Goal: Information Seeking & Learning: Learn about a topic

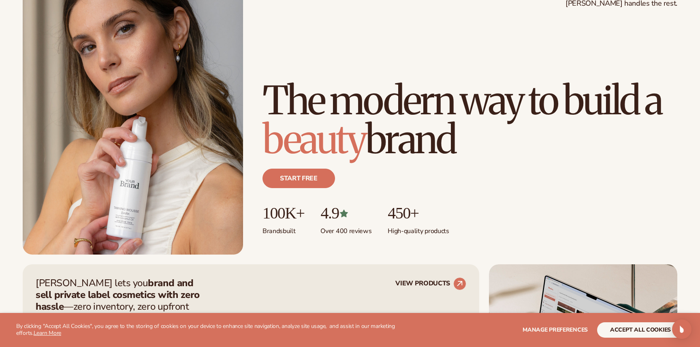
scroll to position [85, 0]
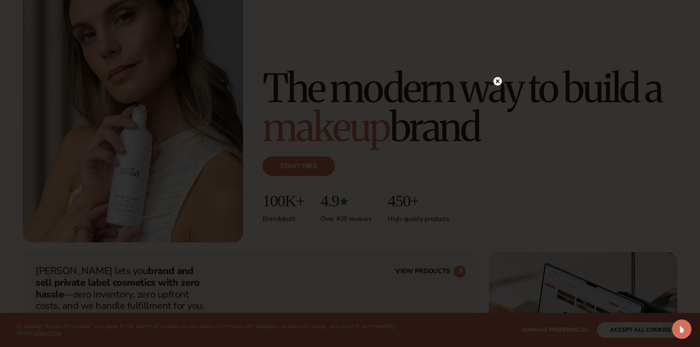
click at [498, 83] on circle at bounding box center [498, 81] width 9 height 9
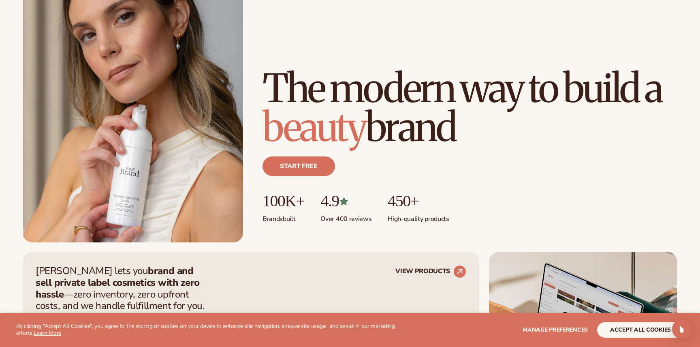
scroll to position [0, 0]
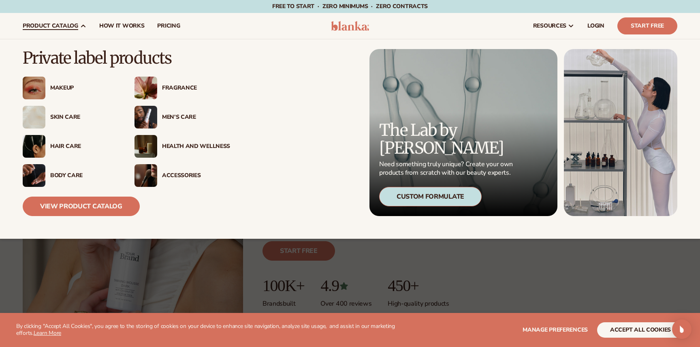
click at [49, 116] on div "Skin Care" at bounding box center [81, 117] width 73 height 7
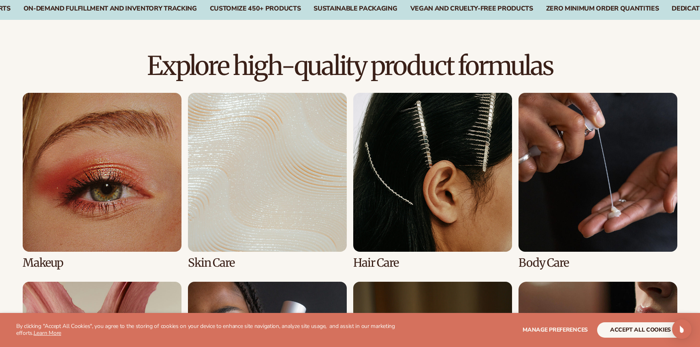
scroll to position [208, 0]
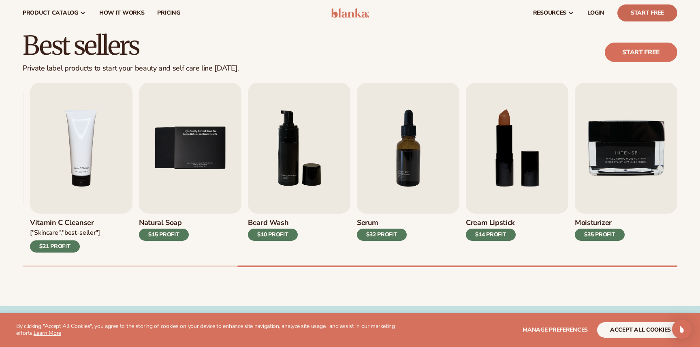
click at [635, 11] on link "Start Free" at bounding box center [648, 12] width 60 height 17
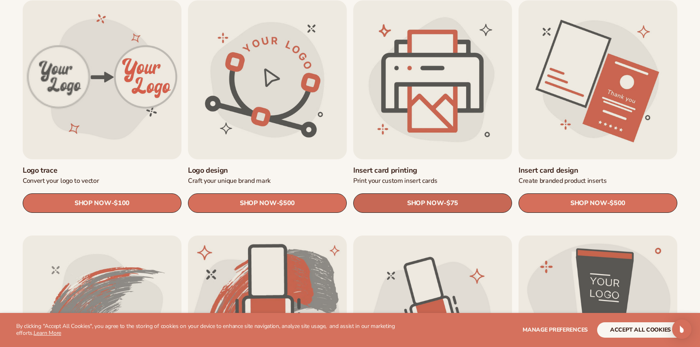
scroll to position [290, 0]
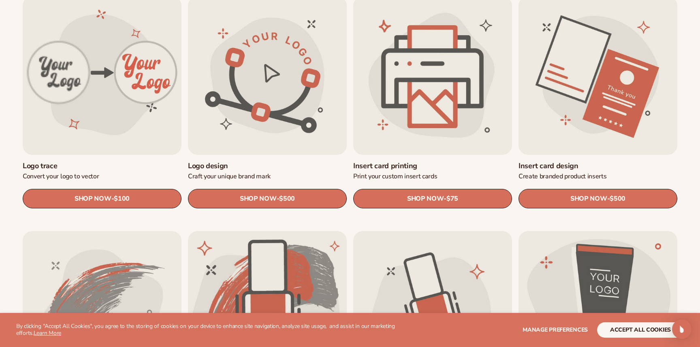
click at [385, 171] on link "Insert card printing" at bounding box center [432, 165] width 159 height 9
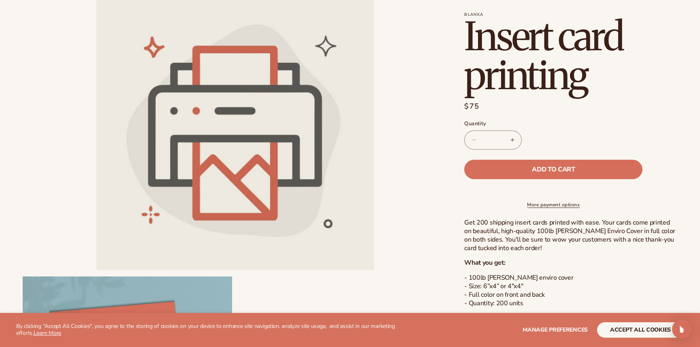
scroll to position [105, 0]
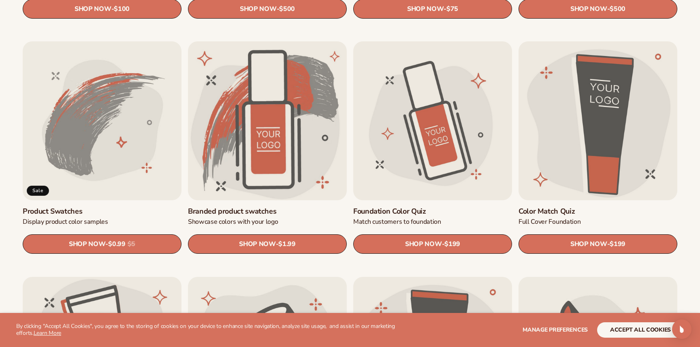
scroll to position [480, 0]
click at [122, 206] on link "Product Swatches" at bounding box center [102, 210] width 159 height 9
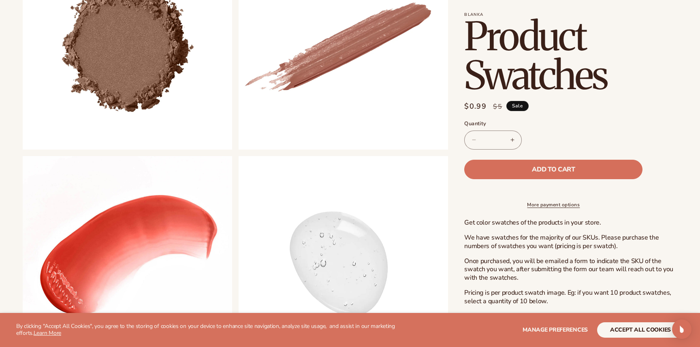
scroll to position [503, 0]
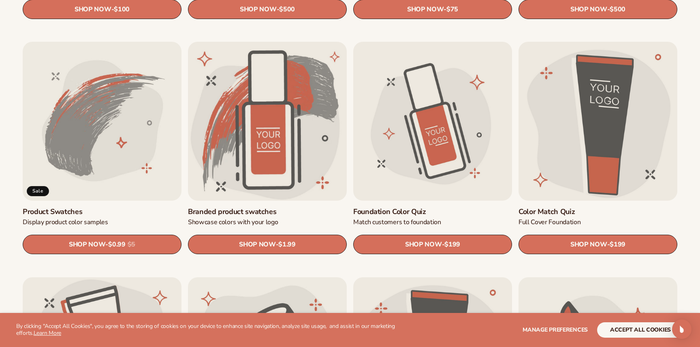
scroll to position [480, 0]
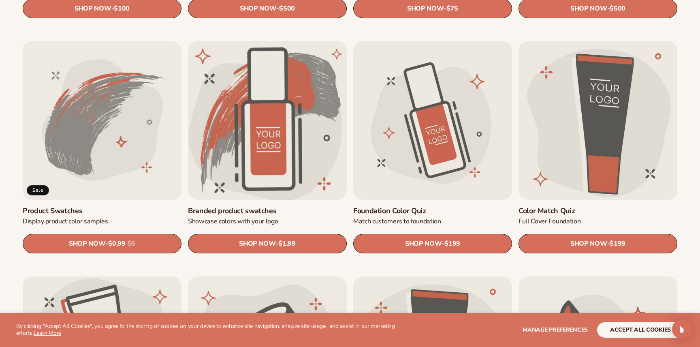
click at [230, 206] on link "Branded product swatches" at bounding box center [267, 210] width 159 height 9
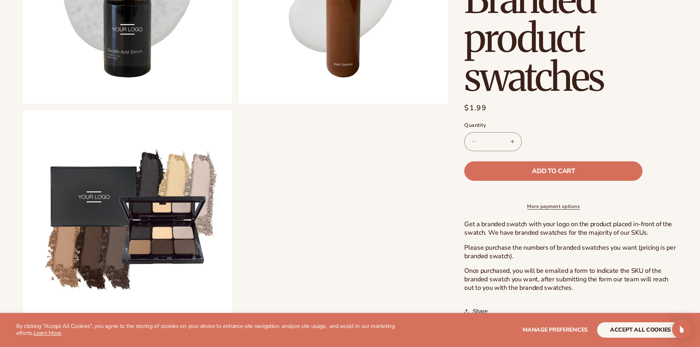
scroll to position [691, 0]
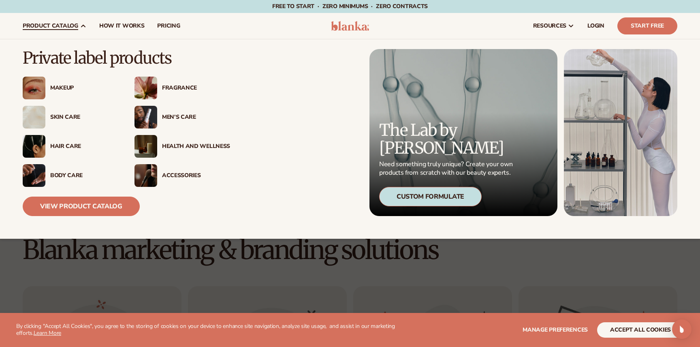
click at [141, 150] on img at bounding box center [146, 146] width 23 height 23
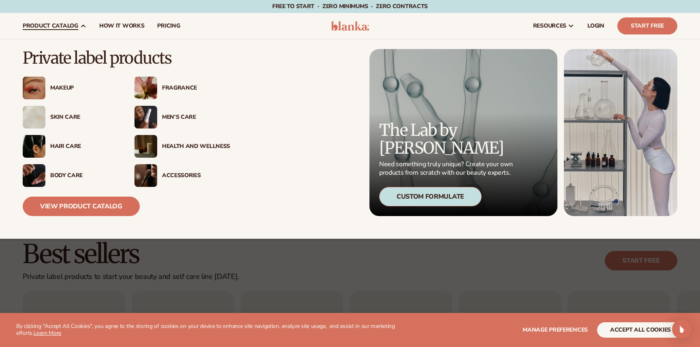
click at [146, 186] on img at bounding box center [146, 175] width 23 height 23
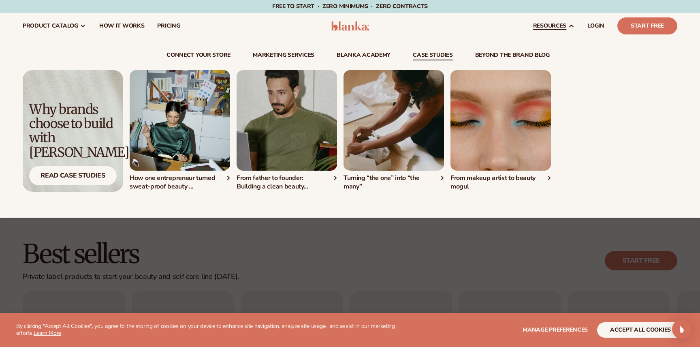
click at [417, 57] on link "case studies" at bounding box center [433, 56] width 40 height 8
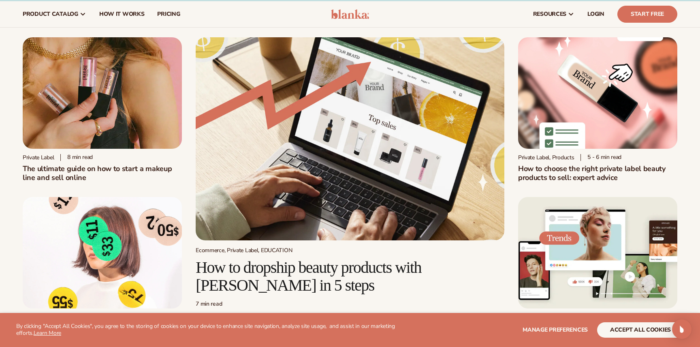
scroll to position [14, 0]
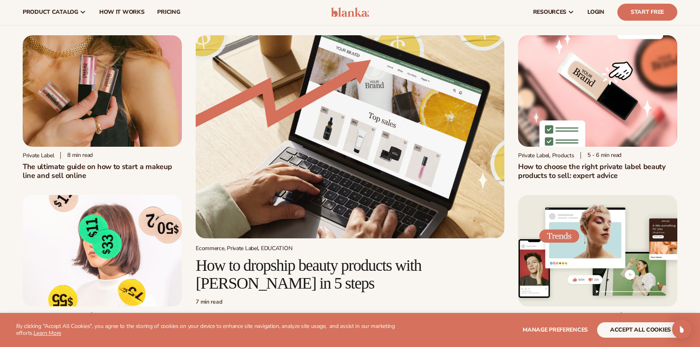
click at [133, 135] on img at bounding box center [102, 90] width 159 height 111
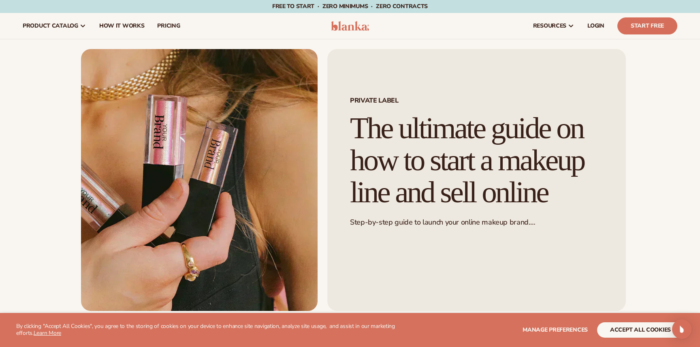
click at [344, 23] on img at bounding box center [350, 26] width 39 height 10
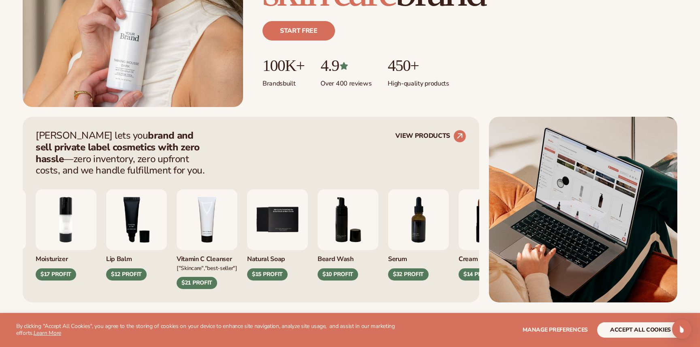
scroll to position [225, 0]
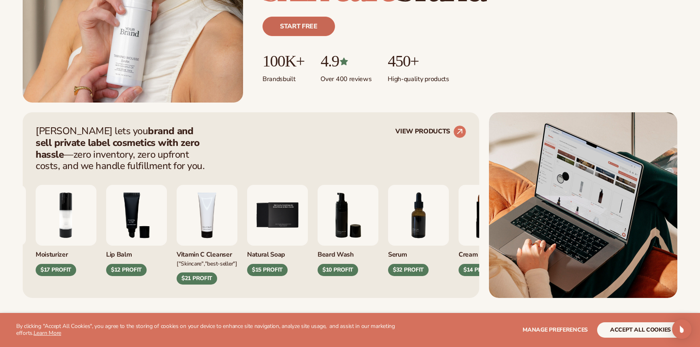
click at [290, 26] on link "Start free" at bounding box center [299, 26] width 73 height 19
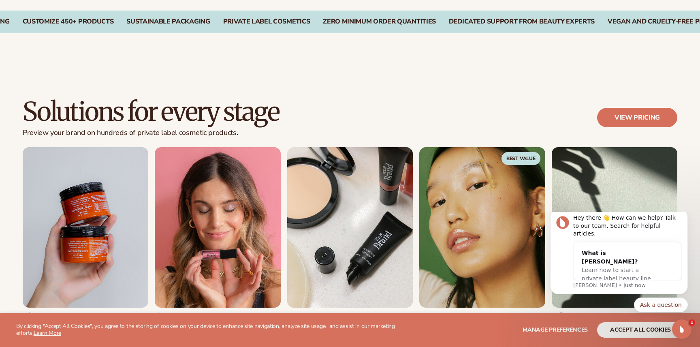
scroll to position [0, 0]
click at [616, 116] on link "View pricing" at bounding box center [637, 117] width 80 height 19
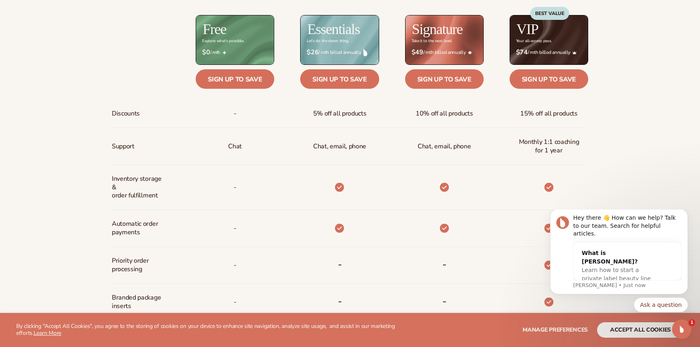
scroll to position [386, 0]
drag, startPoint x: 308, startPoint y: 117, endPoint x: 370, endPoint y: 156, distance: 72.5
click at [370, 156] on div "5% off all products Chat, email, phone - - - Up to $50 in value $312" at bounding box center [326, 288] width 105 height 379
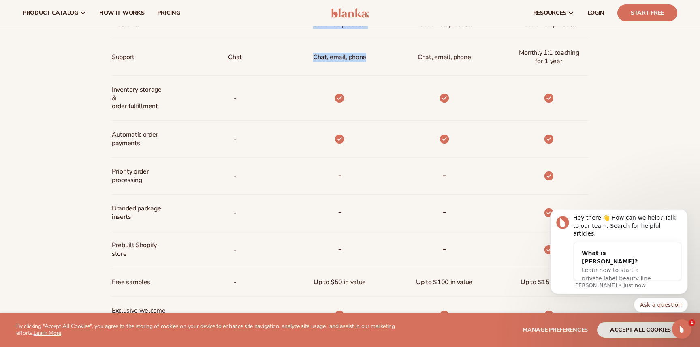
scroll to position [412, 0]
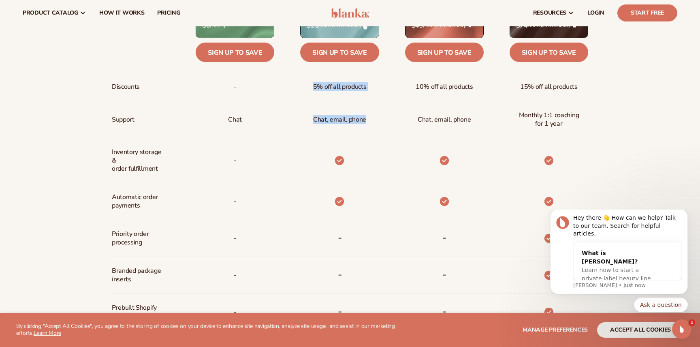
click at [309, 166] on div at bounding box center [326, 160] width 105 height 45
click at [687, 214] on icon "Dismiss notification" at bounding box center [686, 211] width 4 height 4
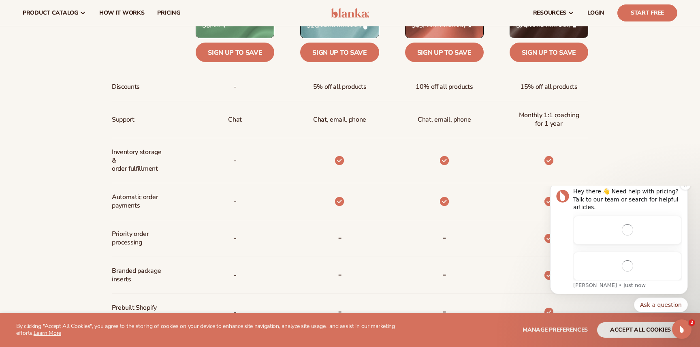
scroll to position [0, 0]
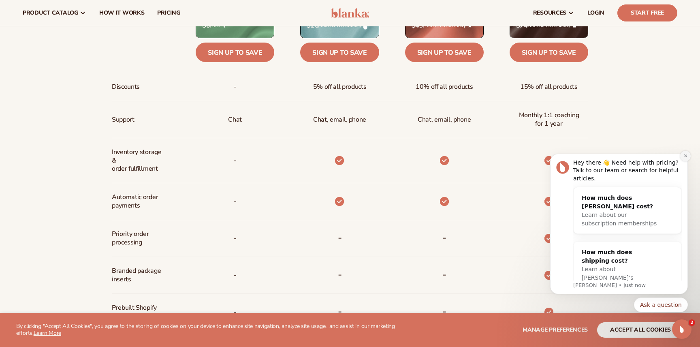
click at [688, 156] on icon "Dismiss notification" at bounding box center [686, 156] width 4 height 4
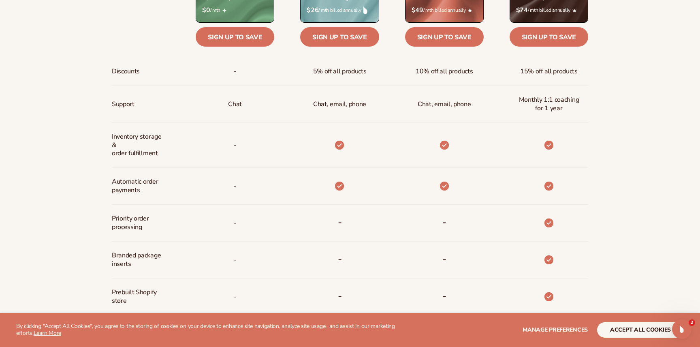
scroll to position [628, 0]
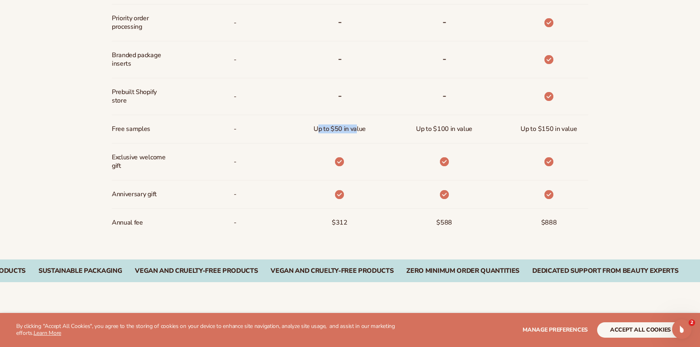
drag, startPoint x: 316, startPoint y: 128, endPoint x: 355, endPoint y: 127, distance: 39.7
click at [355, 127] on span "Up to $50 in value" at bounding box center [340, 129] width 52 height 15
click at [374, 127] on div "Up to $50 in value" at bounding box center [326, 129] width 105 height 28
drag, startPoint x: 374, startPoint y: 127, endPoint x: 285, endPoint y: 131, distance: 89.3
click at [285, 131] on div "Up to $50 in value" at bounding box center [326, 129] width 105 height 28
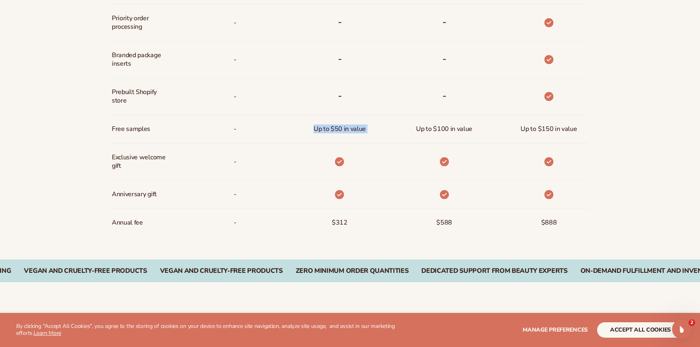
click at [326, 149] on div at bounding box center [326, 161] width 105 height 37
drag, startPoint x: 107, startPoint y: 156, endPoint x: 136, endPoint y: 168, distance: 31.2
click at [137, 169] on span "Exclusive welcome gift" at bounding box center [139, 162] width 54 height 24
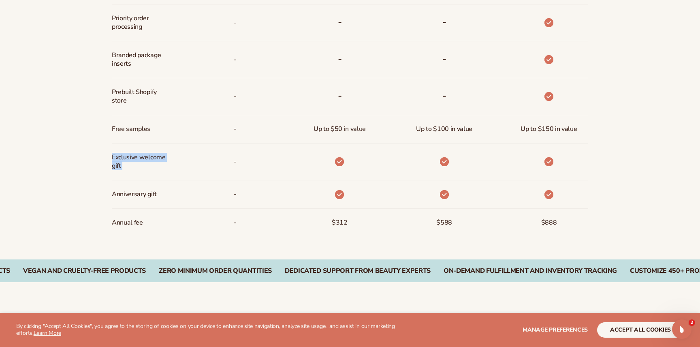
drag, startPoint x: 111, startPoint y: 193, endPoint x: 157, endPoint y: 199, distance: 46.3
click at [165, 201] on div "Anniversary gift" at bounding box center [141, 194] width 58 height 28
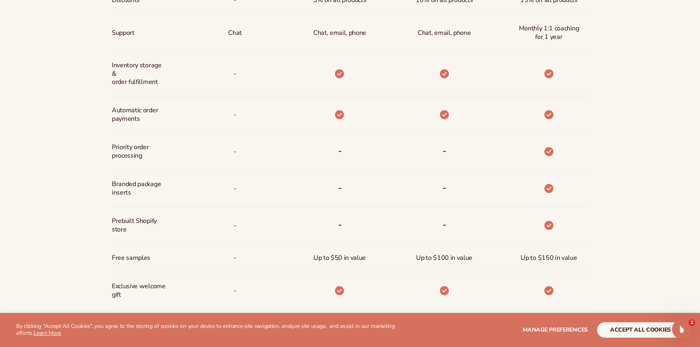
scroll to position [499, 0]
click at [234, 74] on p "-" at bounding box center [235, 73] width 3 height 15
click at [242, 102] on div "-" at bounding box center [222, 114] width 105 height 37
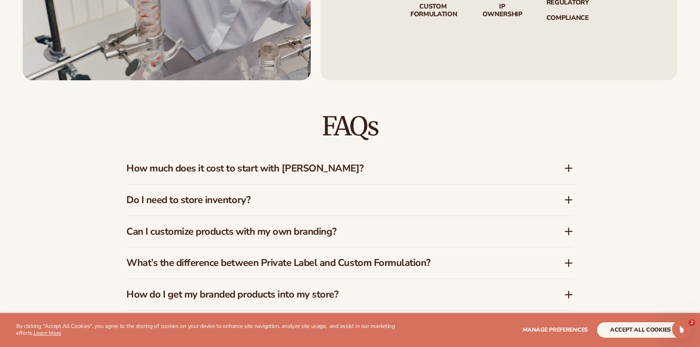
scroll to position [1193, 0]
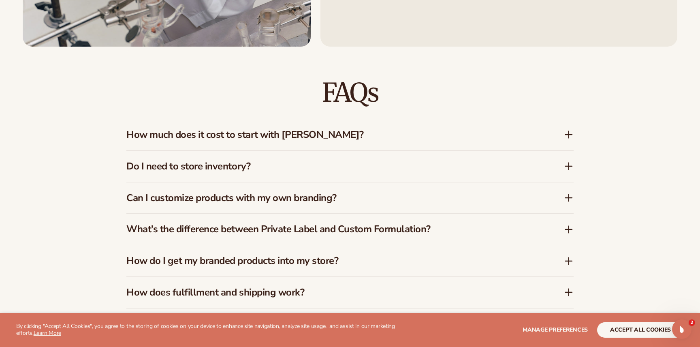
click at [290, 137] on h3 "How much does it cost to start with Blanka?" at bounding box center [332, 135] width 413 height 12
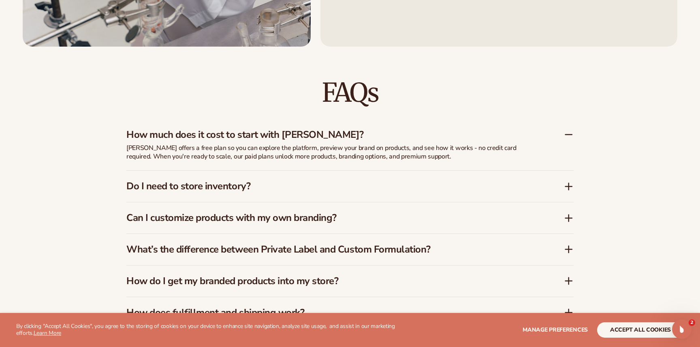
click at [266, 193] on div "Do I need to store inventory?" at bounding box center [349, 186] width 447 height 31
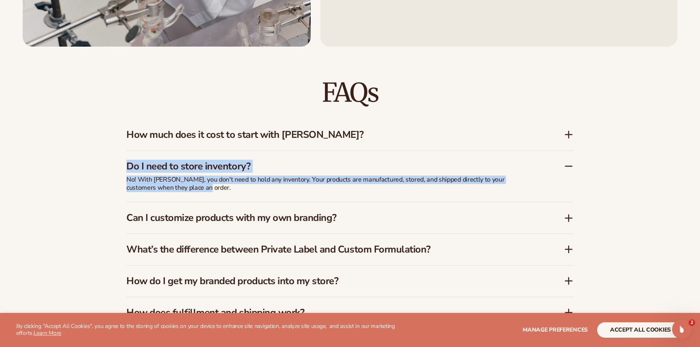
drag, startPoint x: 185, startPoint y: 193, endPoint x: 97, endPoint y: 172, distance: 90.7
click at [97, 172] on div "FAQs How much does it cost to start with Blanka? Blanka offers a free plan so y…" at bounding box center [350, 235] width 700 height 377
click at [126, 175] on div "FAQs How much does it cost to start with Blanka? Blanka offers a free plan so y…" at bounding box center [350, 235] width 493 height 377
drag, startPoint x: 126, startPoint y: 175, endPoint x: 225, endPoint y: 186, distance: 100.2
click at [225, 186] on div "FAQs How much does it cost to start with Blanka? Blanka offers a free plan so y…" at bounding box center [350, 235] width 493 height 377
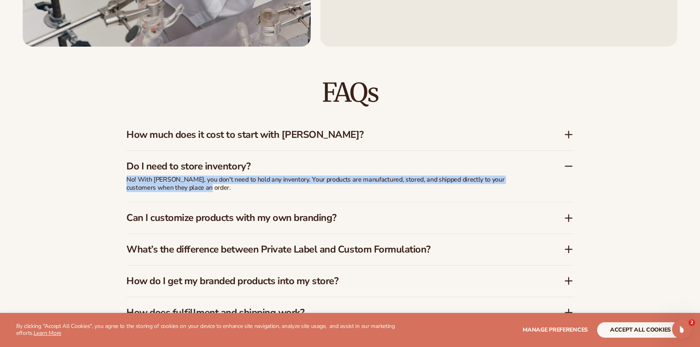
click at [206, 190] on p "No! With Blanka, you don't need to hold any inventory. Your products are manufa…" at bounding box center [328, 183] width 405 height 17
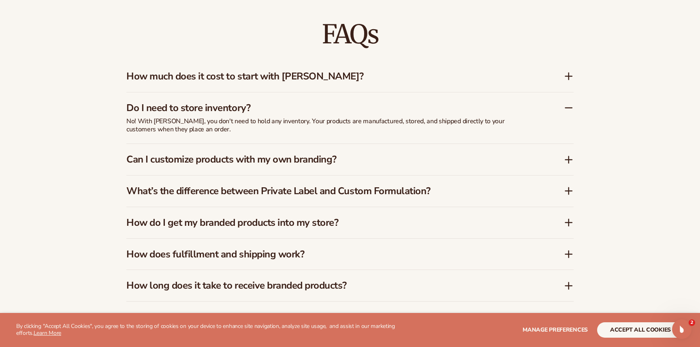
scroll to position [1262, 0]
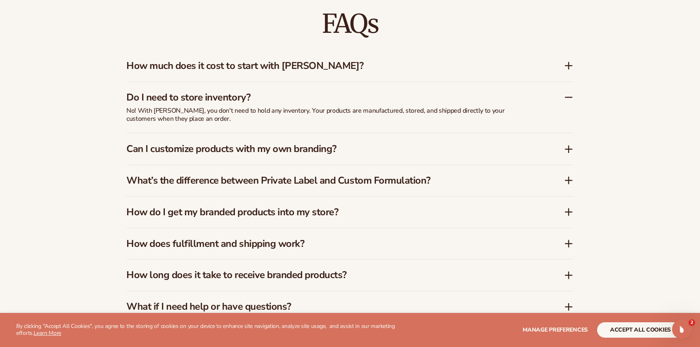
click at [193, 236] on div "How does fulfillment and shipping work?" at bounding box center [349, 243] width 447 height 31
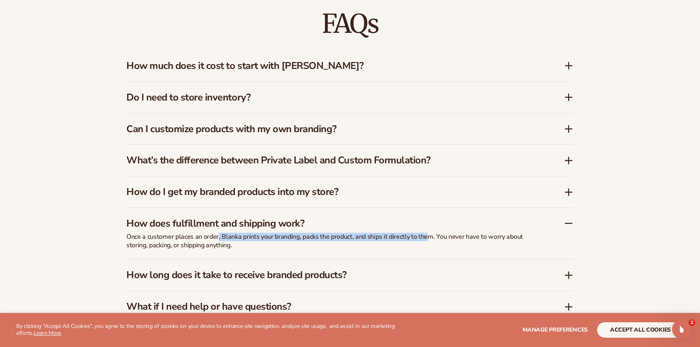
drag, startPoint x: 217, startPoint y: 236, endPoint x: 425, endPoint y: 239, distance: 207.9
click at [425, 239] on p "Once a customer places an order, Blanka prints your branding, packs the product…" at bounding box center [328, 241] width 405 height 17
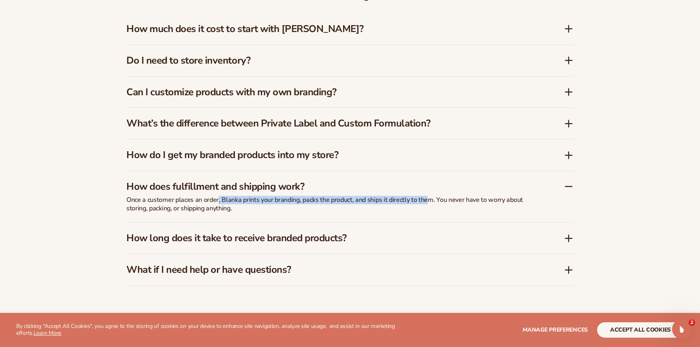
scroll to position [1308, 0]
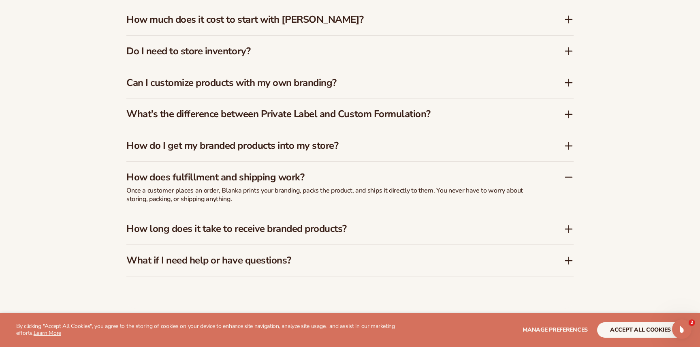
click at [353, 233] on h3 "How long does it take to receive branded products?" at bounding box center [332, 229] width 413 height 12
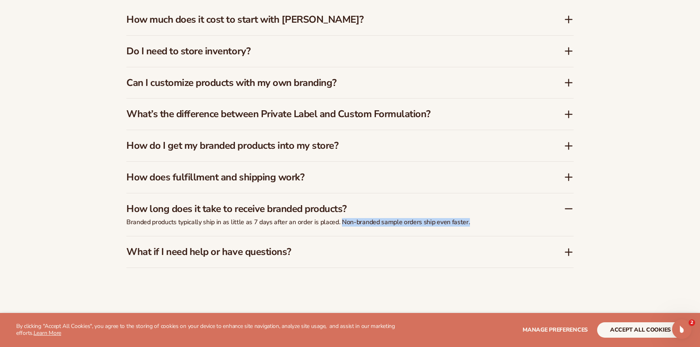
drag, startPoint x: 340, startPoint y: 219, endPoint x: 482, endPoint y: 224, distance: 142.3
click at [482, 224] on p "Branded products typically ship in as little as 7 days after an order is placed…" at bounding box center [328, 222] width 405 height 9
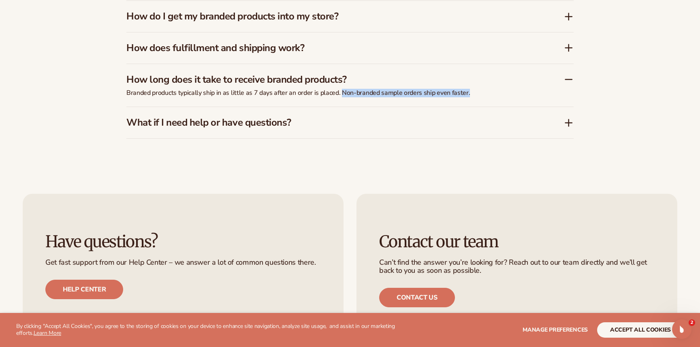
scroll to position [1460, 0]
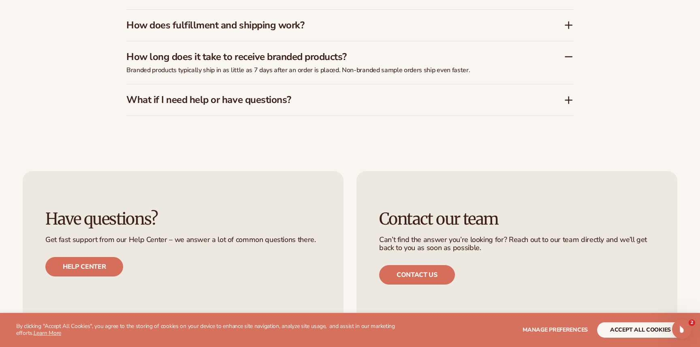
click at [219, 98] on h3 "What if I need help or have questions?" at bounding box center [332, 100] width 413 height 12
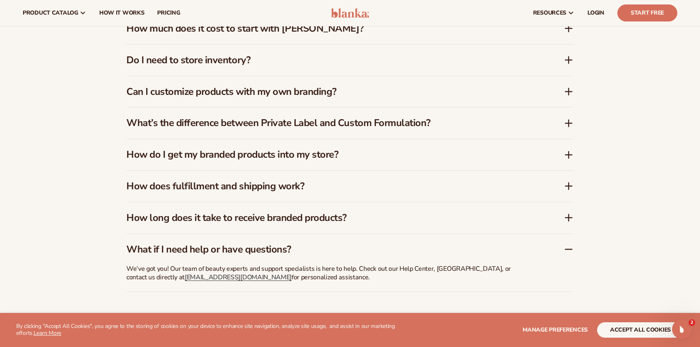
scroll to position [1279, 0]
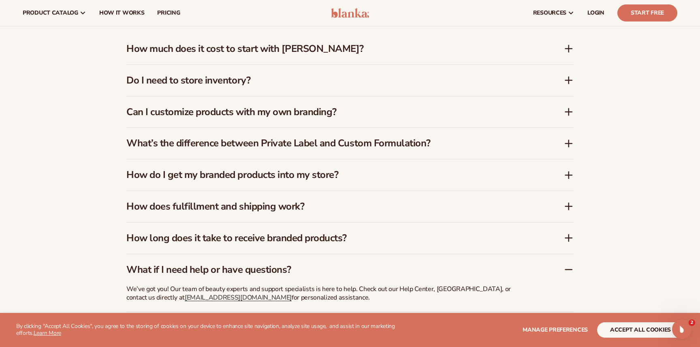
click at [75, 89] on div "FAQs How much does it cost to start with Blanka? Blanka offers a free plan so y…" at bounding box center [350, 153] width 700 height 384
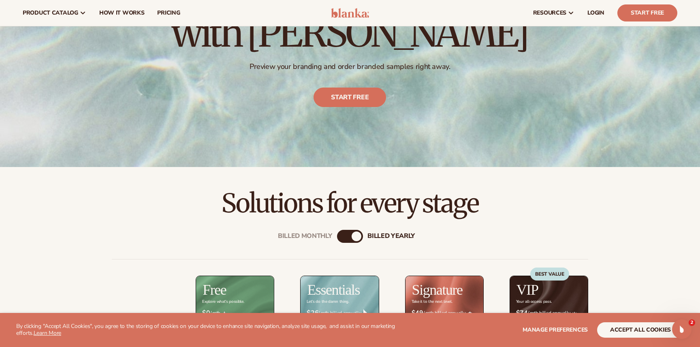
scroll to position [0, 0]
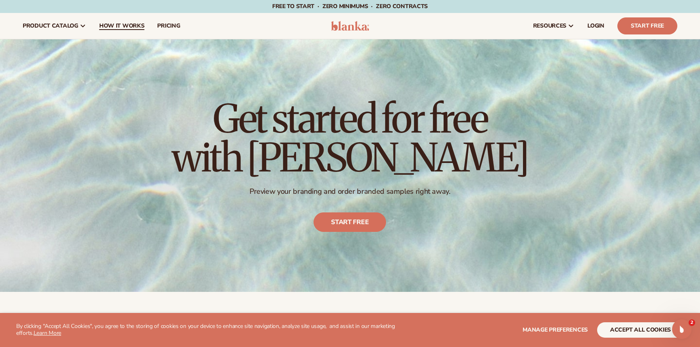
click at [120, 28] on span "How It Works" at bounding box center [121, 26] width 45 height 6
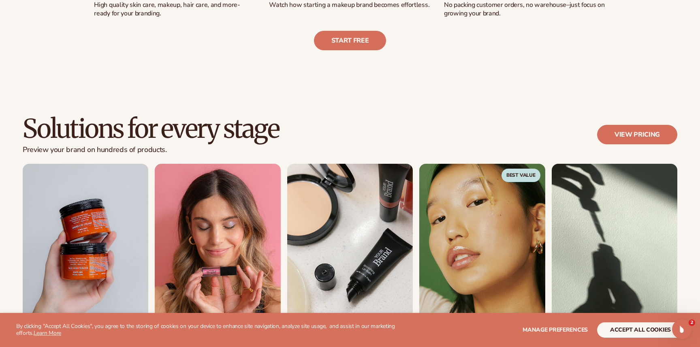
scroll to position [464, 0]
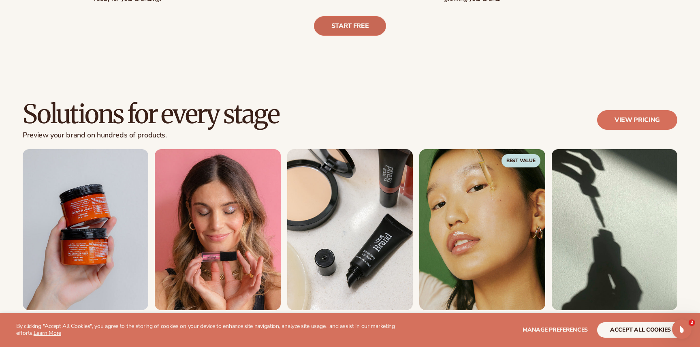
click at [359, 35] on link "Start free" at bounding box center [350, 25] width 73 height 19
